Goal: Task Accomplishment & Management: Manage account settings

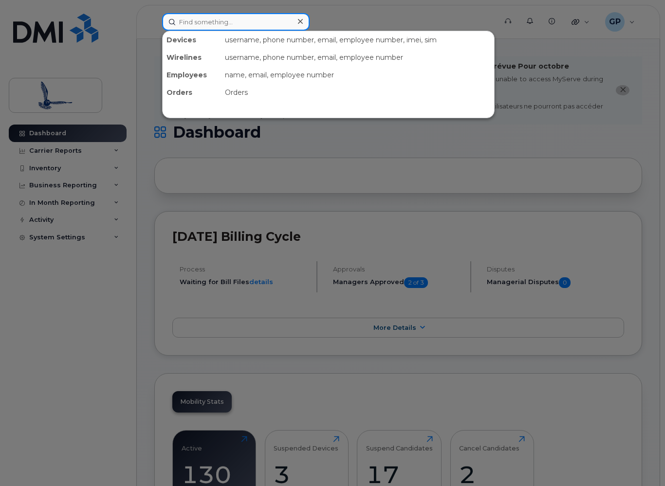
click at [241, 29] on input at bounding box center [235, 22] width 147 height 18
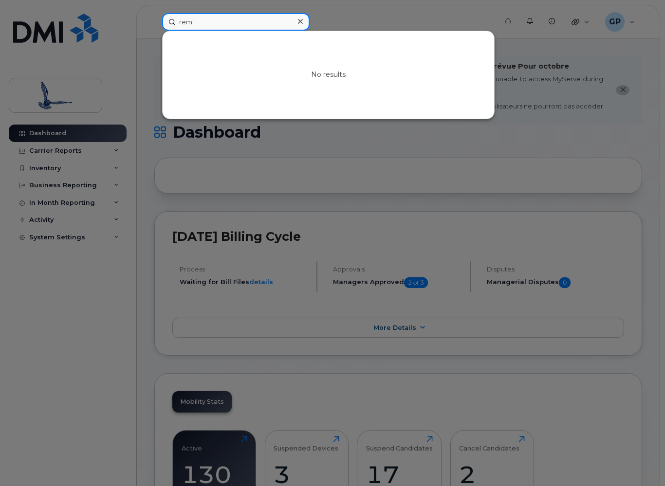
drag, startPoint x: 225, startPoint y: 21, endPoint x: 146, endPoint y: 20, distance: 78.8
click at [154, 20] on div "remi No results" at bounding box center [325, 22] width 343 height 18
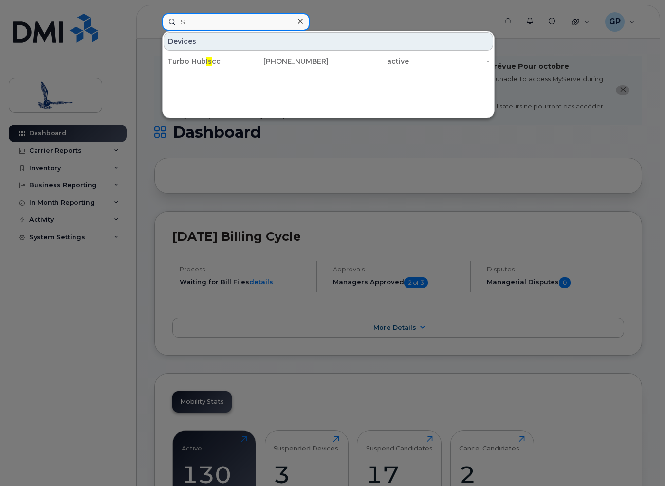
type input "I"
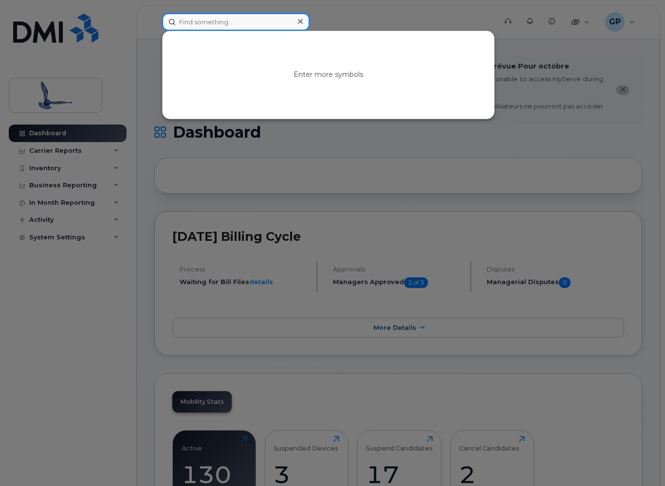
click at [251, 25] on input at bounding box center [235, 22] width 147 height 18
paste input "620-0184"
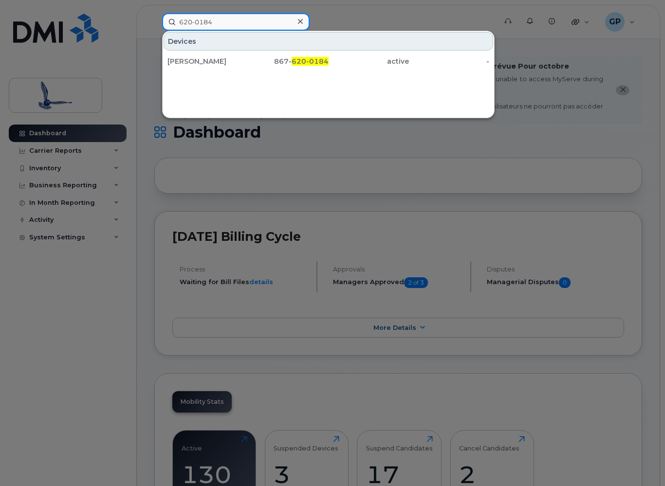
drag, startPoint x: 224, startPoint y: 23, endPoint x: 163, endPoint y: 23, distance: 60.3
click at [163, 23] on input "620-0184" at bounding box center [235, 22] width 147 height 18
click at [125, 33] on div at bounding box center [332, 243] width 665 height 486
drag, startPoint x: 220, startPoint y: 21, endPoint x: 123, endPoint y: 26, distance: 97.4
click at [154, 22] on div "620-0184 Devices [PERSON_NAME] [PHONE_NUMBER] active -" at bounding box center [325, 22] width 343 height 18
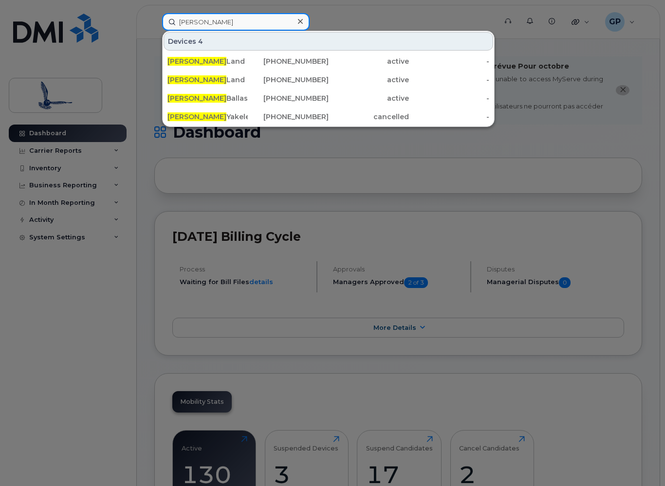
drag, startPoint x: 216, startPoint y: 21, endPoint x: 157, endPoint y: 19, distance: 58.4
click at [157, 19] on div "[PERSON_NAME] 4 [PERSON_NAME] Land [PHONE_NUMBER] active - [PERSON_NAME] Land […" at bounding box center [325, 22] width 343 height 18
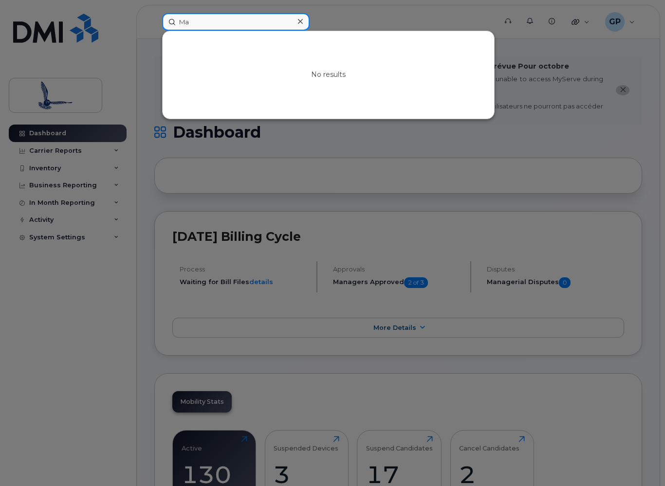
type input "M"
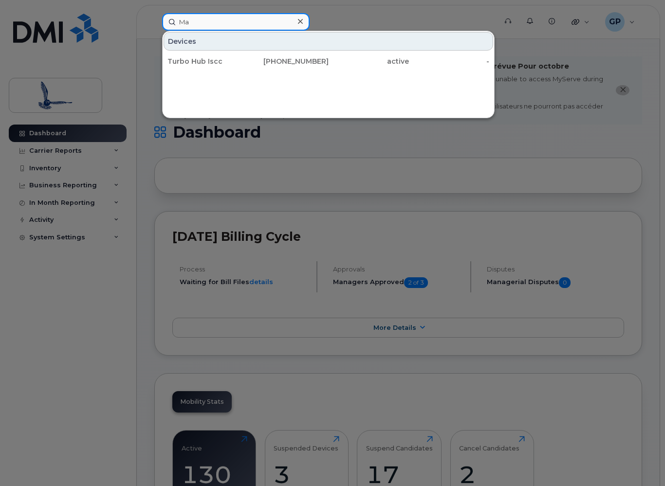
type input "M"
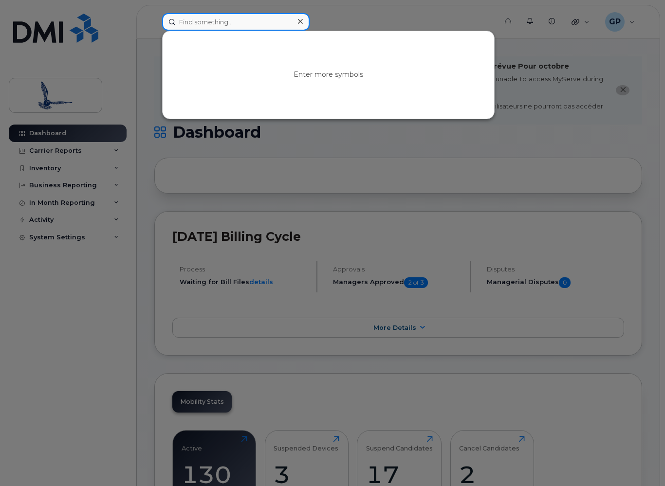
click at [223, 16] on input at bounding box center [235, 22] width 147 height 18
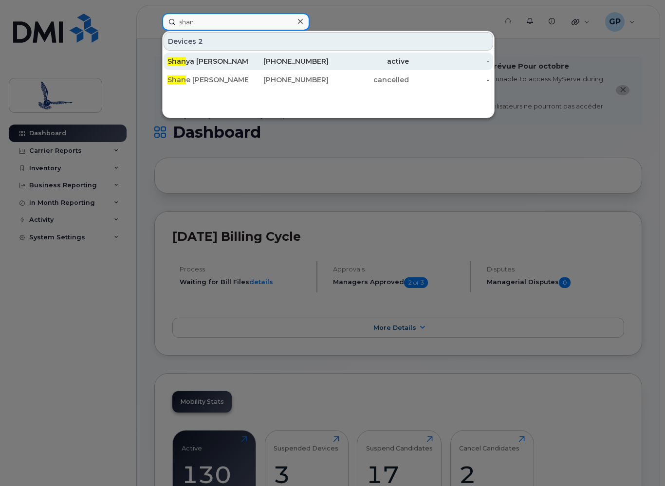
type input "shan"
click at [229, 64] on div "[PERSON_NAME]" at bounding box center [207, 61] width 80 height 10
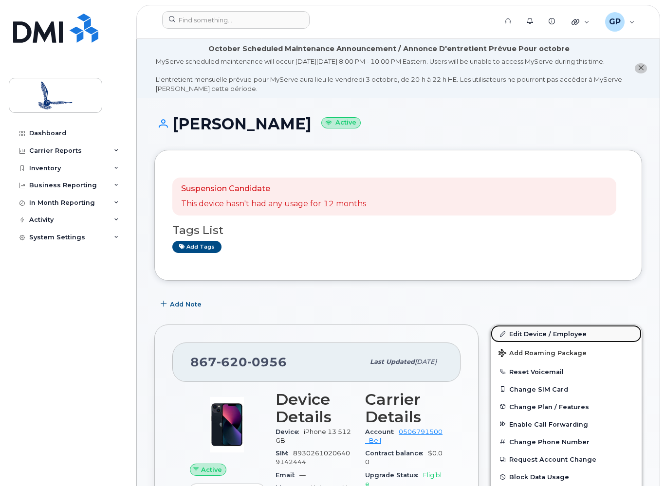
click at [554, 342] on link "Edit Device / Employee" at bounding box center [565, 334] width 151 height 18
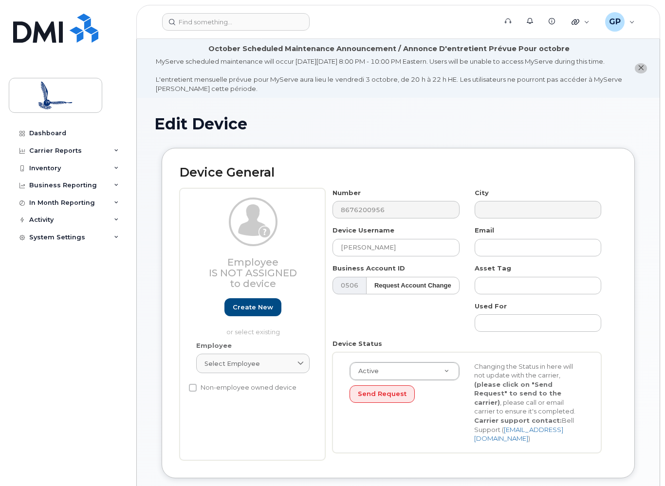
select select "14253"
drag, startPoint x: 397, startPoint y: 253, endPoint x: 233, endPoint y: 245, distance: 164.2
click at [232, 245] on div "Employee Is not assigned to device Create new or select existing Employee Selec…" at bounding box center [398, 324] width 437 height 272
drag, startPoint x: 384, startPoint y: 256, endPoint x: 375, endPoint y: 260, distance: 10.0
click at [363, 256] on input "MateoMateo" at bounding box center [395, 248] width 126 height 18
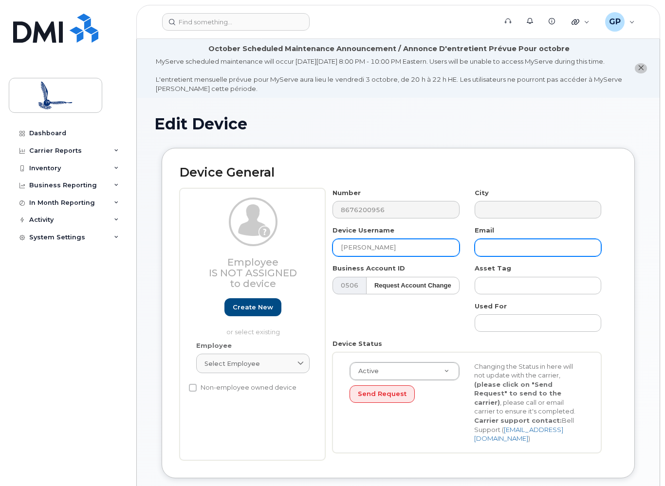
type input "Mateo Blacquire"
click at [501, 256] on input "text" at bounding box center [537, 248] width 126 height 18
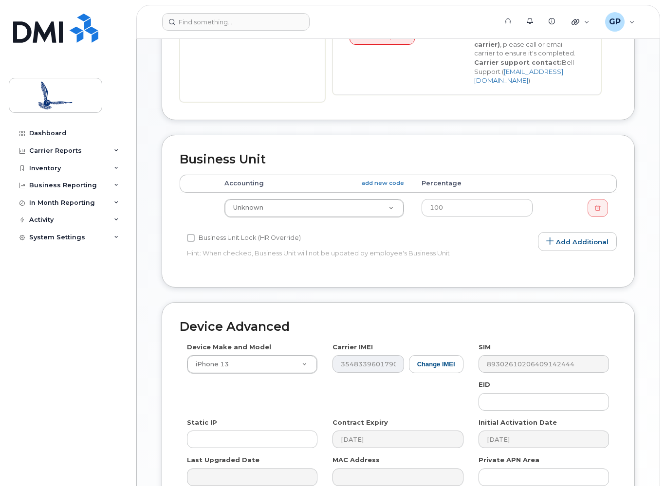
scroll to position [473, 0]
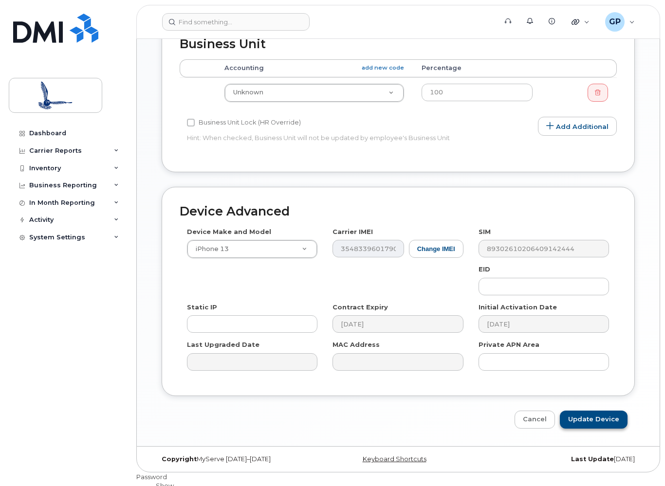
type input "mblacquiere@inuvialuit.com"
click at [592, 429] on input "Update Device" at bounding box center [593, 420] width 68 height 18
type input "Saving..."
